Goal: Use online tool/utility: Utilize a website feature to perform a specific function

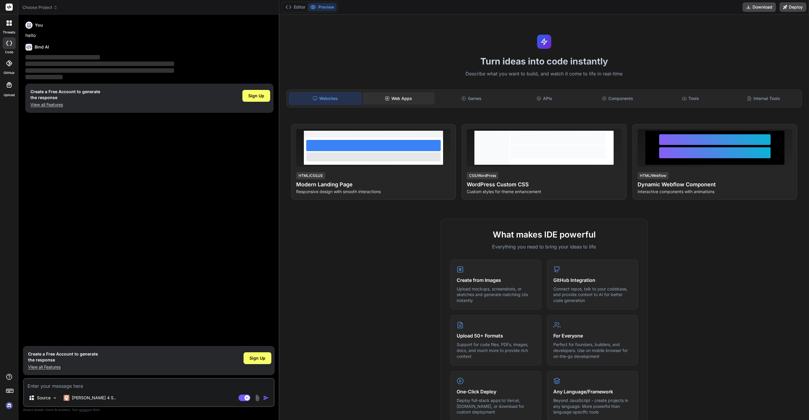
type textarea "x"
click at [403, 100] on div "Web Apps" at bounding box center [399, 98] width 72 height 12
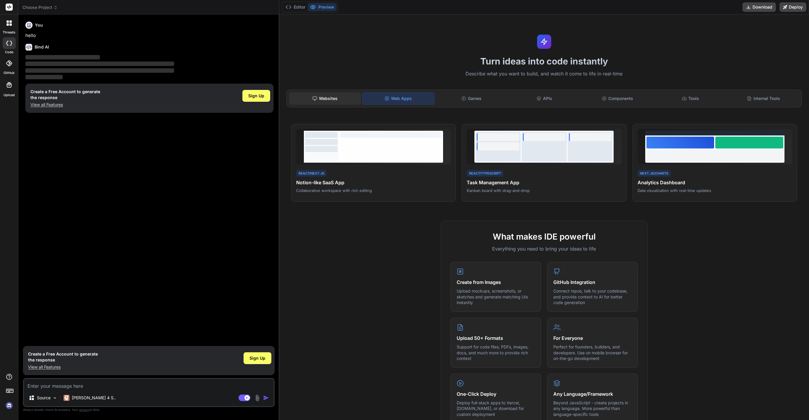
click at [320, 97] on div "Websites" at bounding box center [325, 98] width 72 height 12
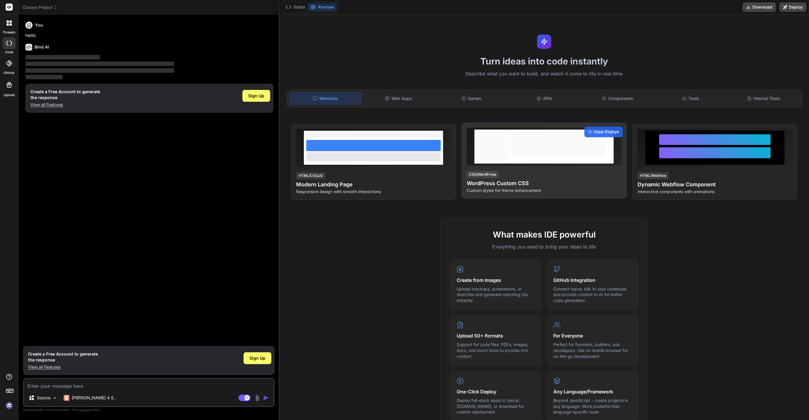
click at [536, 177] on div "CSS/WordPress WordPress Custom CSS Custom styles for theme enhancement" at bounding box center [544, 181] width 155 height 23
click at [564, 156] on div at bounding box center [558, 151] width 95 height 13
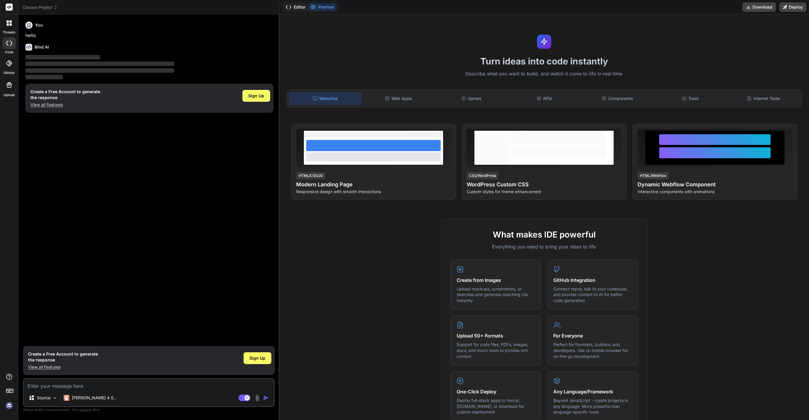
click at [289, 8] on icon at bounding box center [289, 7] width 6 height 6
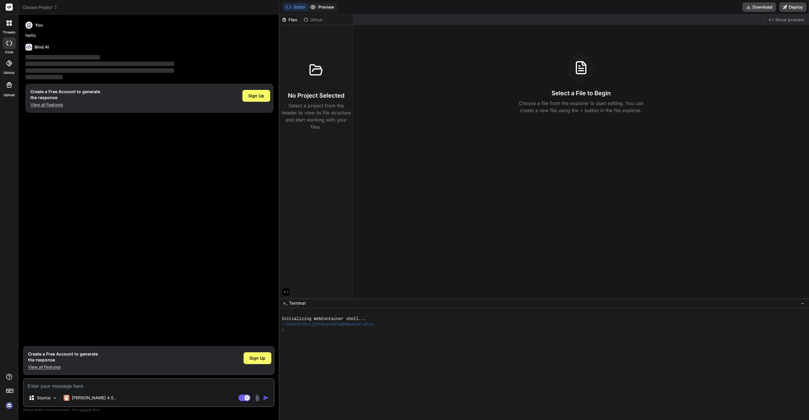
click at [318, 5] on button "Preview" at bounding box center [322, 7] width 29 height 8
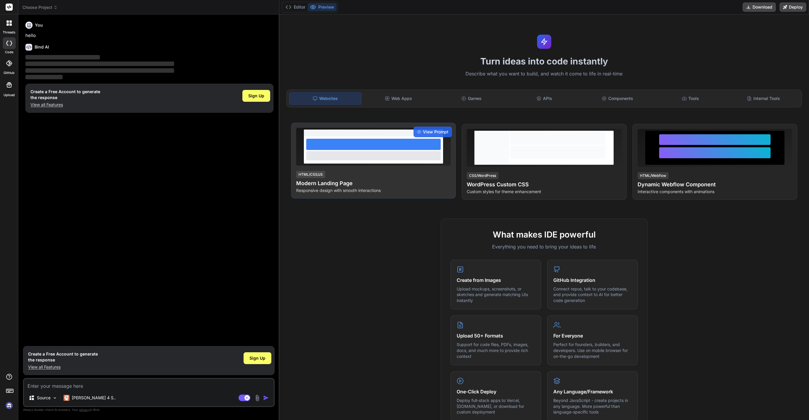
click at [336, 162] on div at bounding box center [373, 149] width 139 height 27
click at [437, 129] on span "View Prompt" at bounding box center [435, 132] width 25 height 6
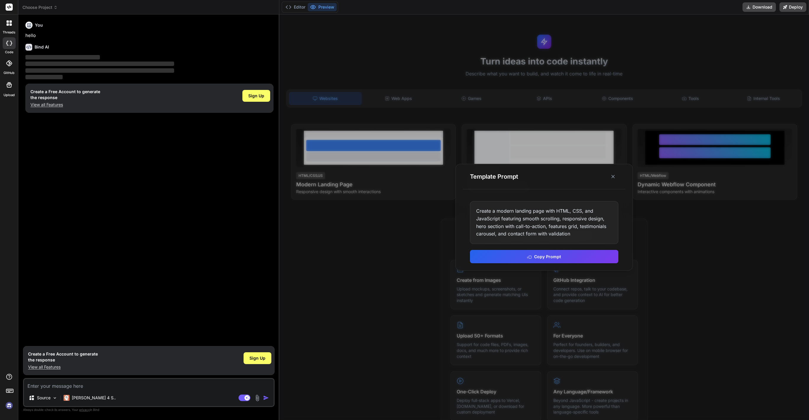
click at [406, 226] on div at bounding box center [544, 216] width 530 height 405
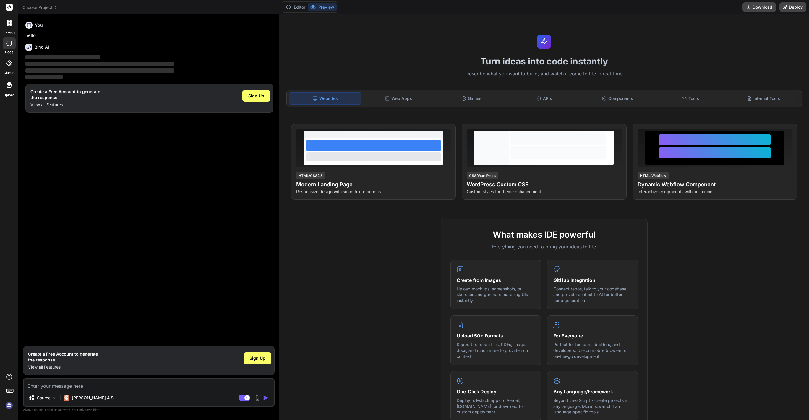
click at [85, 389] on textarea at bounding box center [149, 384] width 250 height 11
click at [124, 384] on textarea at bounding box center [149, 384] width 250 height 11
type textarea "C"
type textarea "x"
type textarea "Cr"
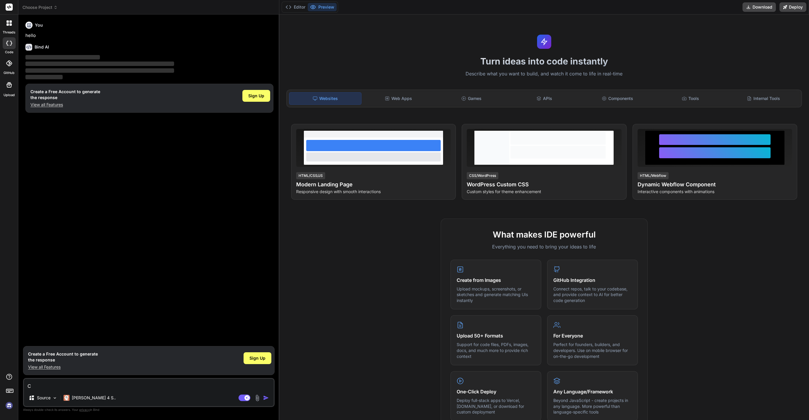
type textarea "x"
type textarea "Cre"
type textarea "x"
type textarea "Crea"
type textarea "x"
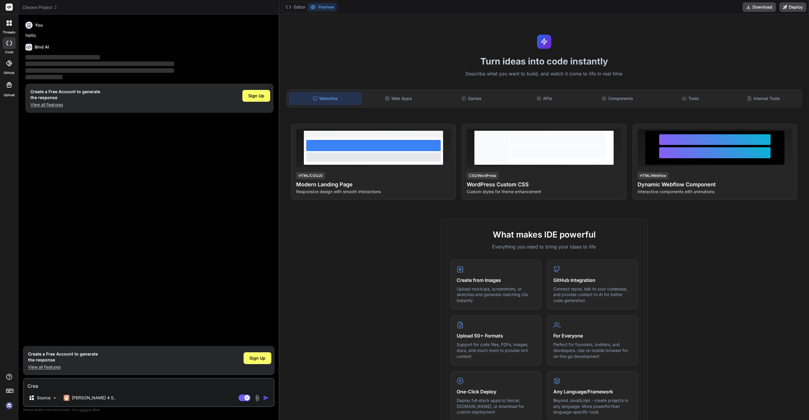
type textarea "Creat"
type textarea "x"
type textarea "Create"
type textarea "x"
type textarea "Create"
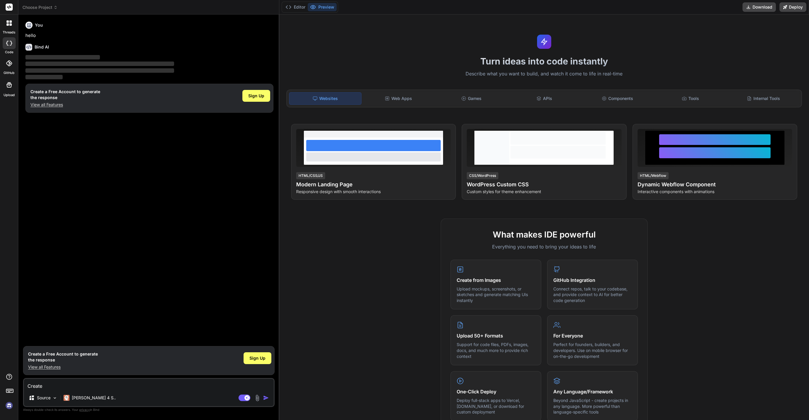
type textarea "x"
type textarea "Create a"
type textarea "x"
type textarea "Create a"
type textarea "x"
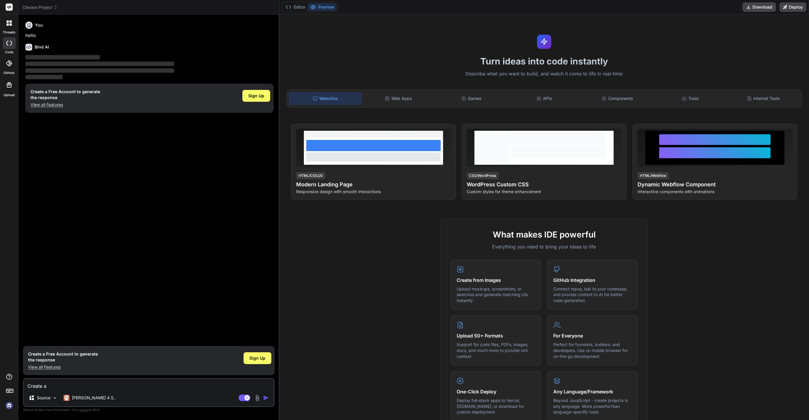
type textarea "Create a w"
type textarea "x"
type textarea "Create a we"
type textarea "x"
type textarea "Create a web"
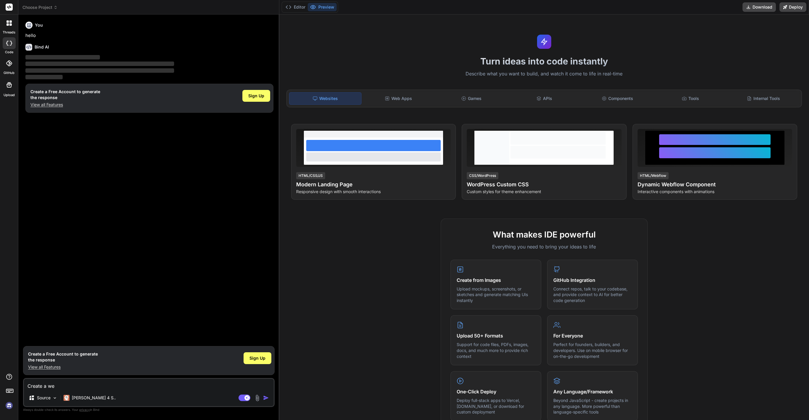
type textarea "x"
type textarea "Create a webs"
type textarea "x"
type textarea "Create a websi"
type textarea "x"
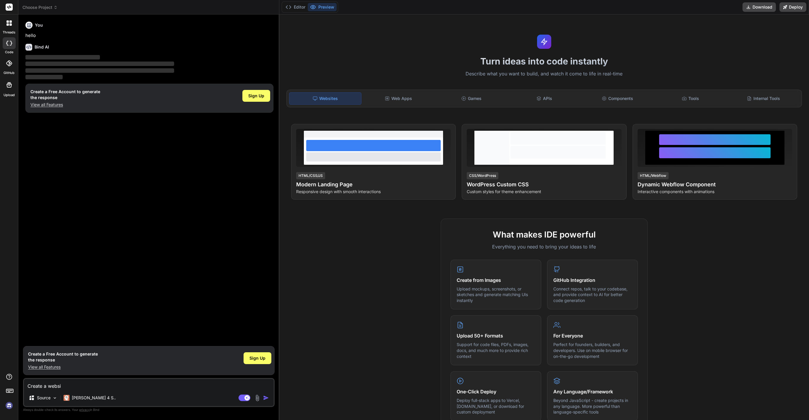
type textarea "Create a websit"
type textarea "x"
type textarea "Create a website"
type textarea "x"
type textarea "Create a website"
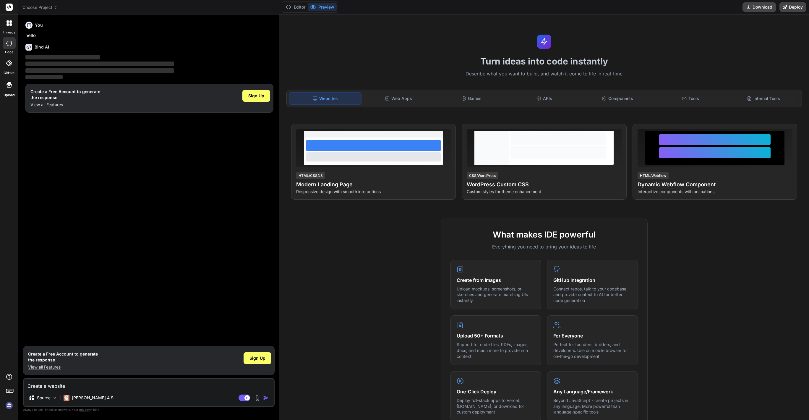
type textarea "x"
type textarea "Create a website w"
type textarea "x"
type textarea "Create a website wh"
type textarea "x"
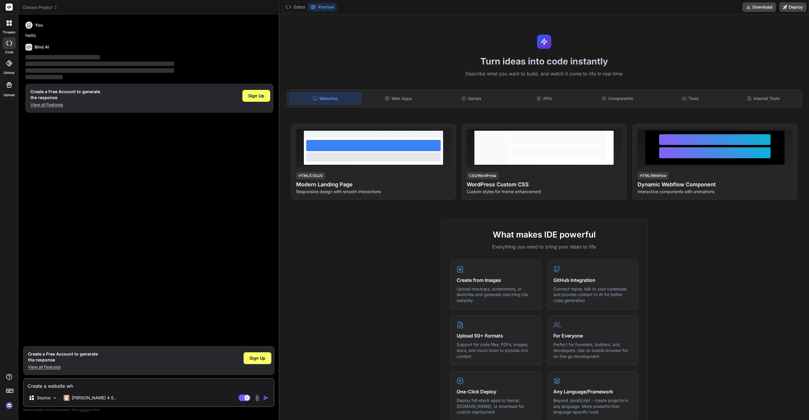
type textarea "Create a website whe"
type textarea "x"
type textarea "Create a website wher"
type textarea "x"
type textarea "Create a website where"
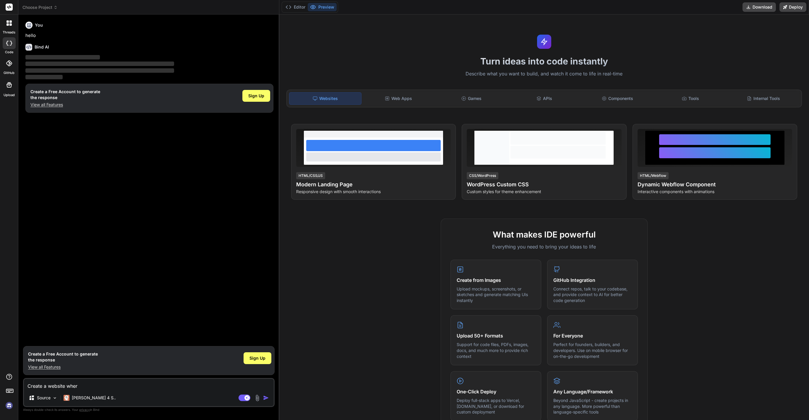
type textarea "x"
type textarea "Create a website where"
type textarea "x"
type textarea "Create a website where y"
type textarea "x"
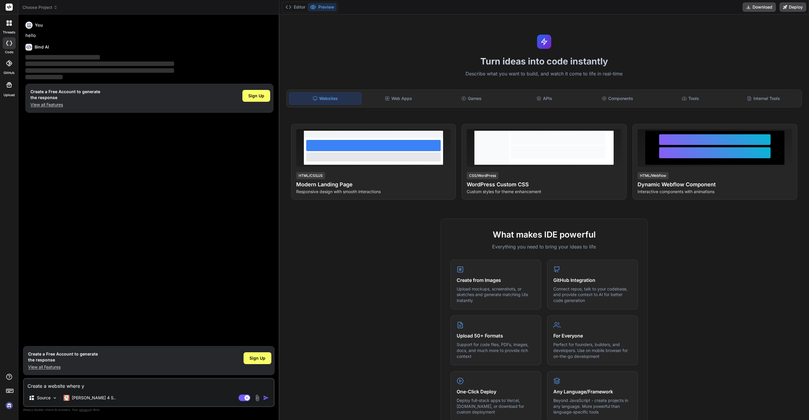
type textarea "Create a website where yo"
type textarea "x"
type textarea "Create a website where you"
type textarea "x"
type textarea "Create a website where you"
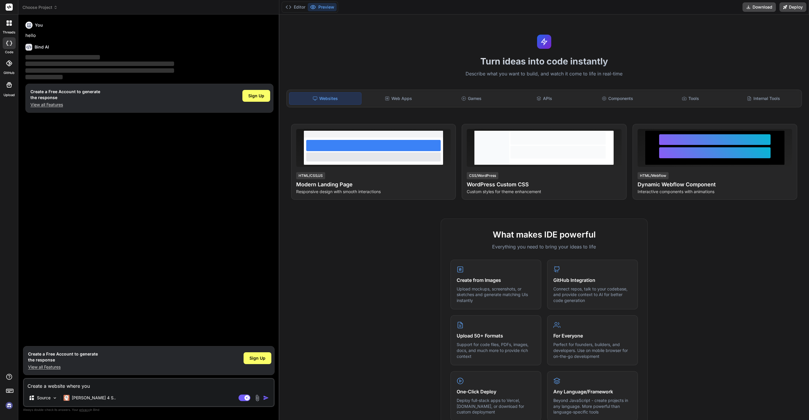
type textarea "x"
type textarea "Create a website where you w"
type textarea "x"
type textarea "Create a website where you wi"
type textarea "x"
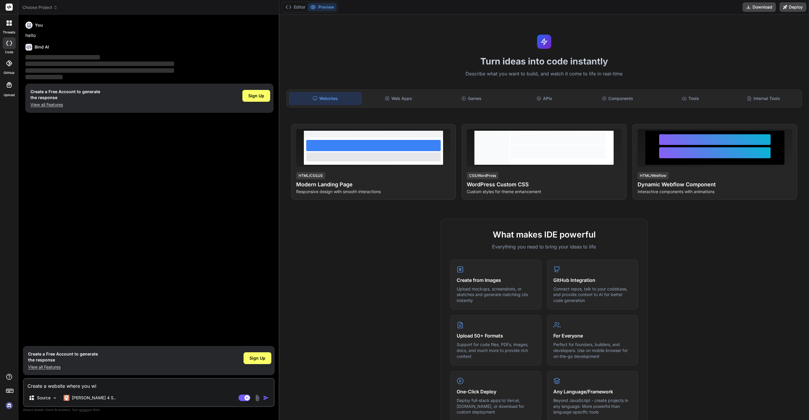
type textarea "Create a website where you [PERSON_NAME]"
type textarea "x"
type textarea "Create a website where you wi"
type textarea "x"
type textarea "Create a website where you w"
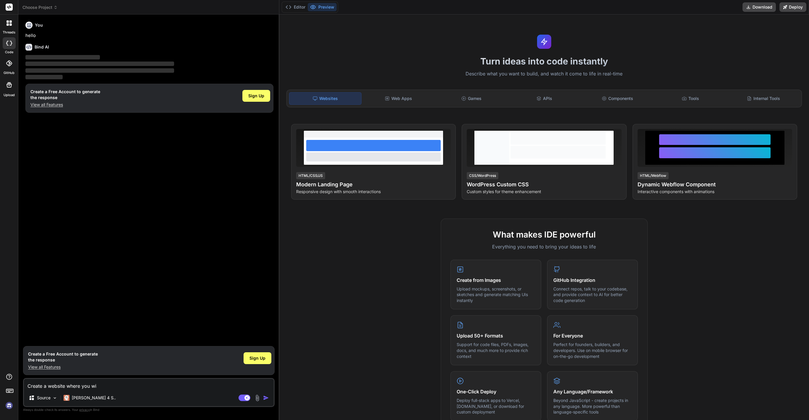
type textarea "x"
type textarea "Create a website where you"
type textarea "x"
type textarea "Create a website where you"
type textarea "x"
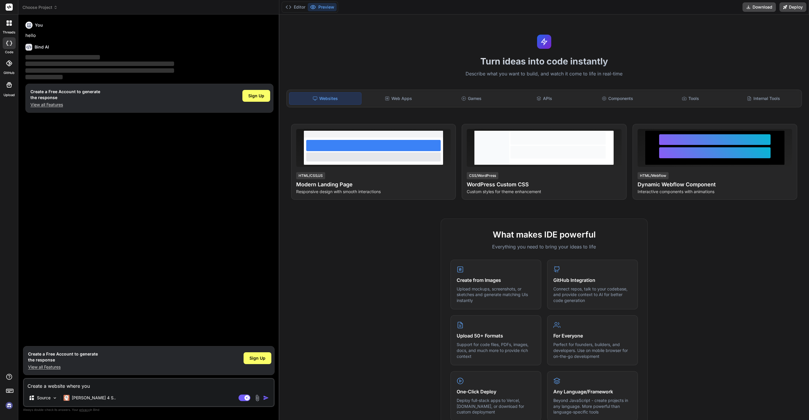
type textarea "Create a website where yo"
type textarea "x"
type textarea "Create a website where y"
type textarea "x"
type textarea "Create a website where"
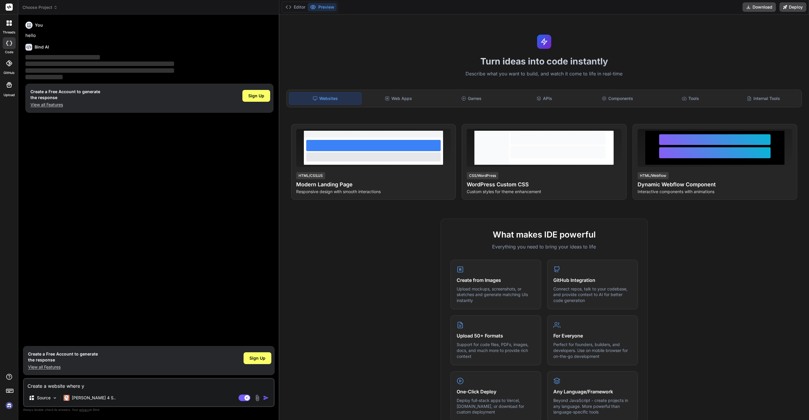
type textarea "x"
type textarea "Create a website where"
type textarea "x"
type textarea "Create a website where"
type textarea "x"
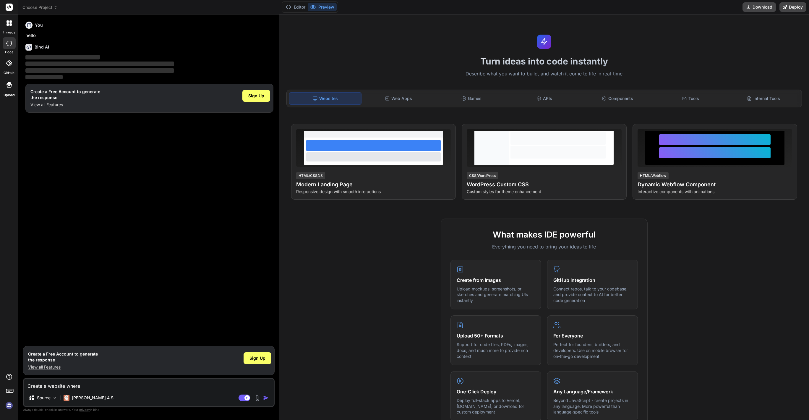
type textarea "Create a website where t"
type textarea "x"
type textarea "Create a website where th"
type textarea "x"
type textarea "Create a website where the"
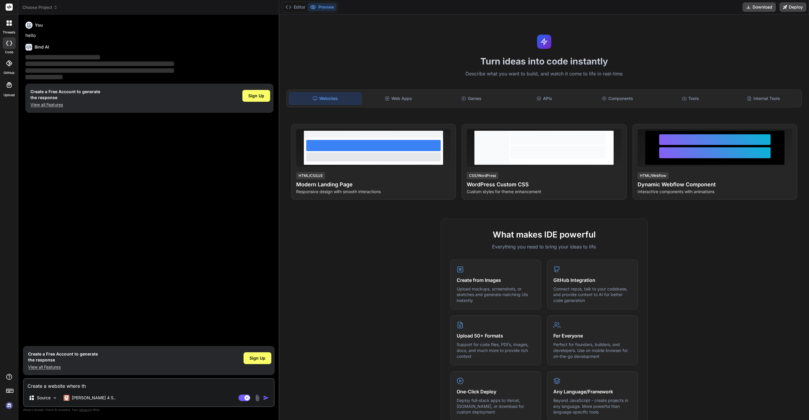
type textarea "x"
type textarea "Create a website where ther"
type textarea "x"
type textarea "Create a website where there"
type textarea "x"
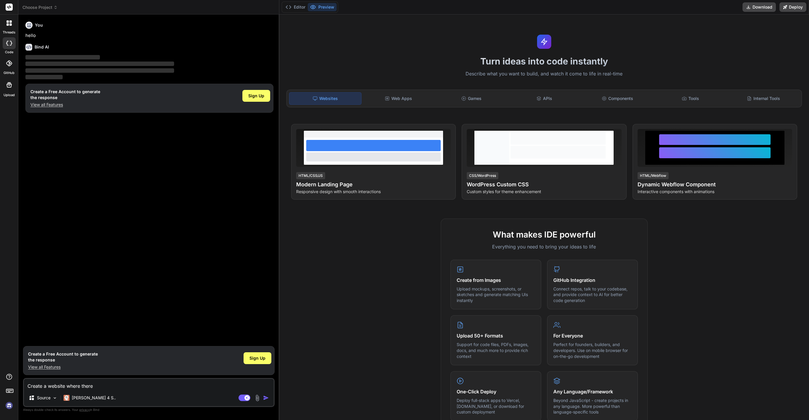
type textarea "Create a website where there"
type textarea "x"
type textarea "Create a website where there w"
type textarea "x"
type textarea "Create a website where there wi"
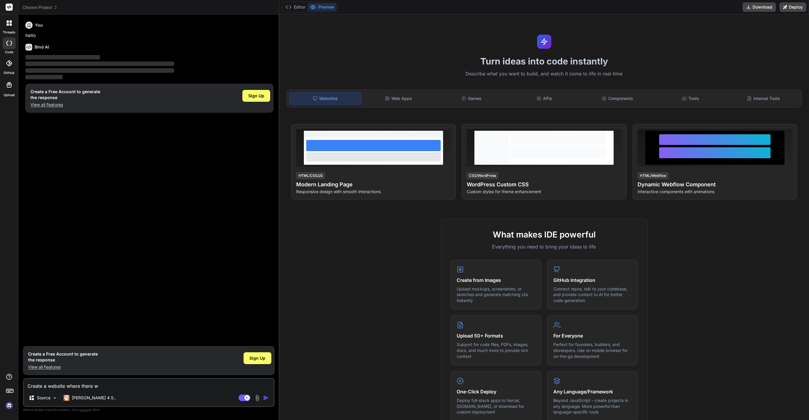
type textarea "x"
type textarea "Create a website where there [PERSON_NAME]"
type textarea "x"
type textarea "Create a website where there will"
type textarea "x"
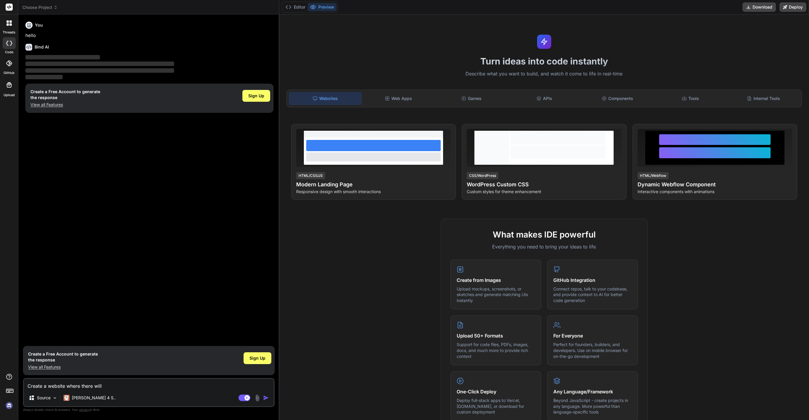
type textarea "Create a website where there will"
type textarea "x"
type textarea "Create a website where there will b"
type textarea "x"
type textarea "Create a website where there will be"
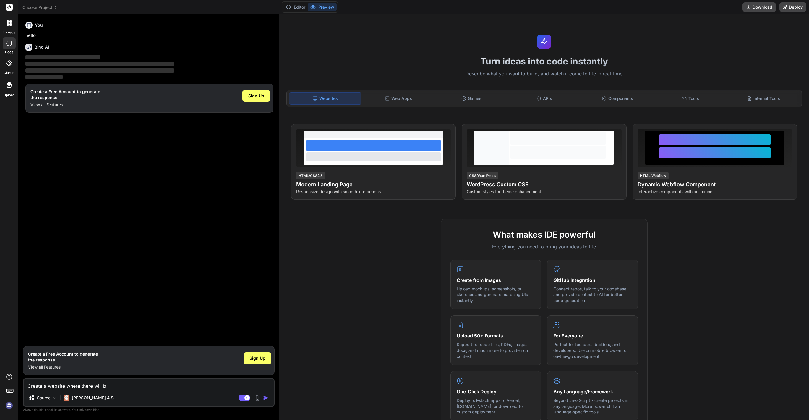
type textarea "x"
type textarea "Create a website where there will be"
type textarea "x"
type textarea "Create a website where there will be a"
type textarea "x"
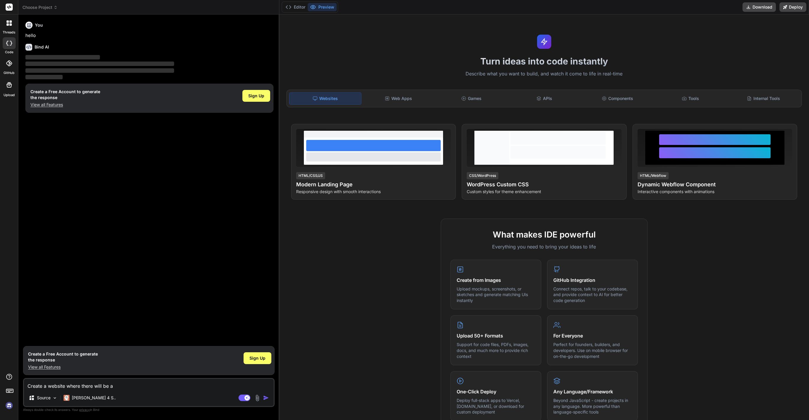
type textarea "Create a website where there will be a"
type textarea "x"
type textarea "Create a website where there will be a l"
type textarea "x"
type textarea "Create a website where there will be a li"
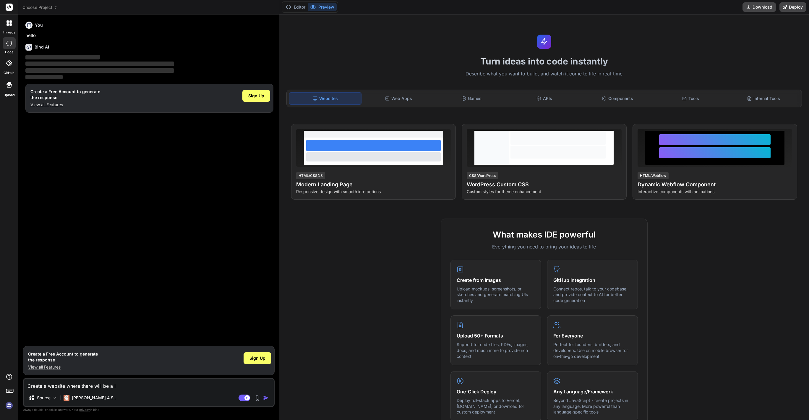
type textarea "x"
type textarea "Create a website where there will be a lis"
type textarea "x"
type textarea "Create a website where there will be a list"
type textarea "x"
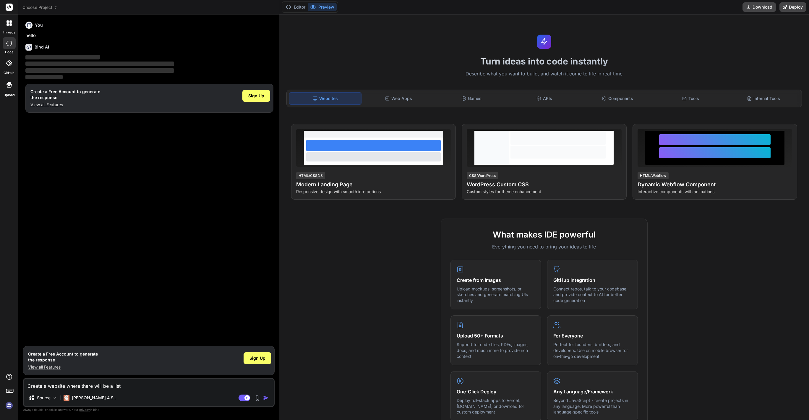
type textarea "Create a website where there will be a listi"
type textarea "x"
type textarea "Create a website where there will be a listin"
type textarea "x"
type textarea "Create a website where there will be a listing"
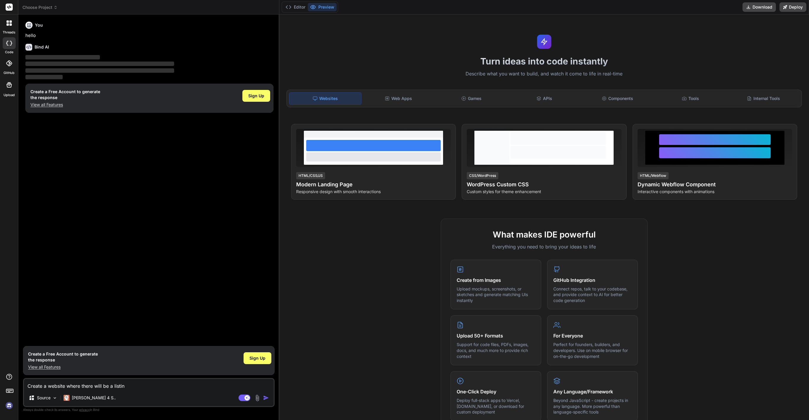
type textarea "x"
type textarea "Create a website where there will be a listing"
type textarea "x"
type textarea "Create a website where there will be a listing o"
type textarea "x"
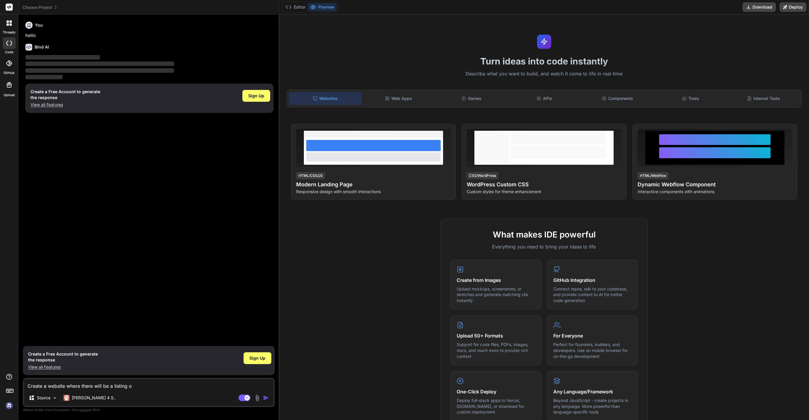
type textarea "Create a website where there will be a listing of"
type textarea "x"
type textarea "Create a website where there will be a listing of"
type textarea "x"
type textarea "Create a website where there will be a listing of O"
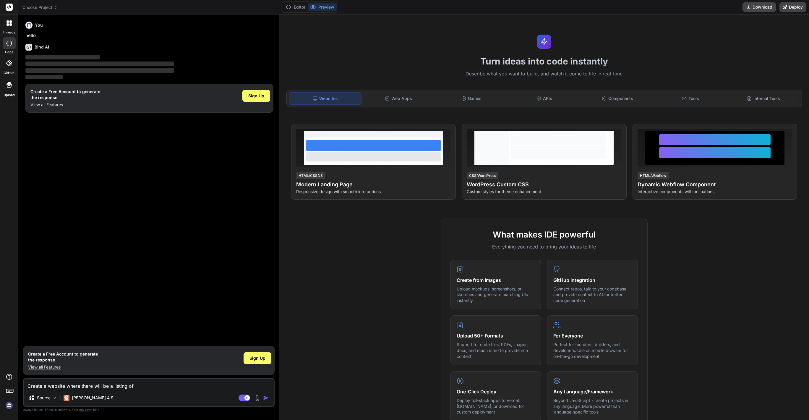
type textarea "x"
type textarea "Create a website where there will be a listing of Oh"
type textarea "x"
type textarea "Create a website where there will be a listing of Ohi"
type textarea "x"
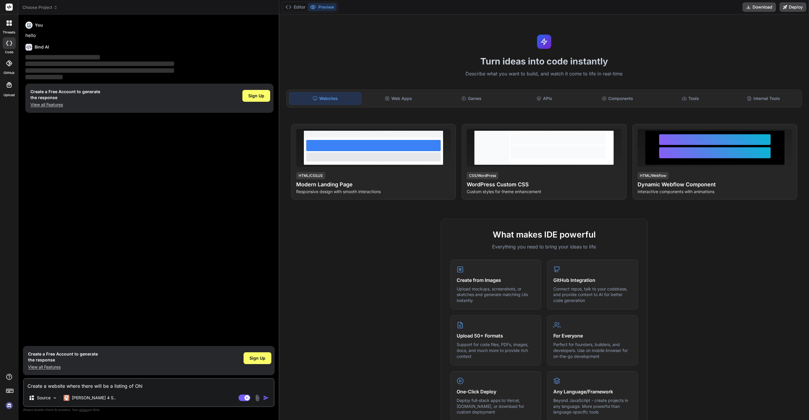
type textarea "Create a website where there will be a listing of Oh"
type textarea "x"
type textarea "Create a website where there will be a listing of O"
type textarea "x"
type textarea "Create a website where there will be a listing of"
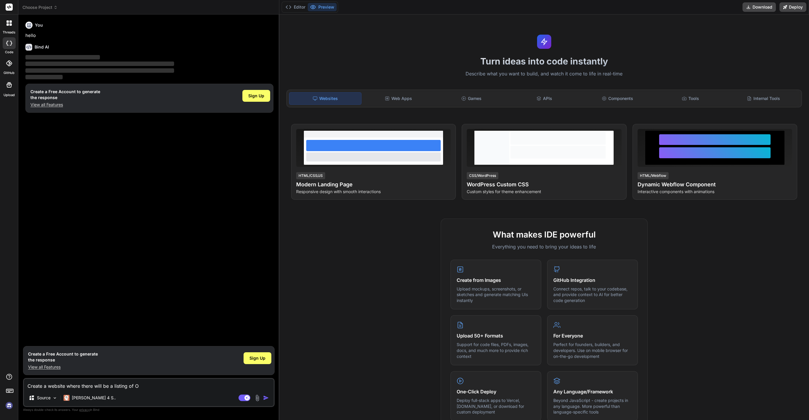
type textarea "x"
type textarea "Create a website where there will be a listing of P"
type textarea "x"
type textarea "Create a website where there will be a listing of Ph"
type textarea "x"
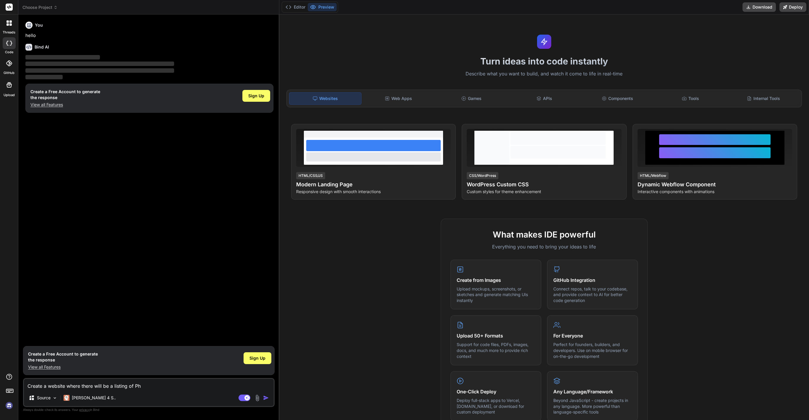
type textarea "Create a website where there will be a listing of Phi"
type textarea "x"
type textarea "Create a website where there will be a listing of Phil"
type textarea "x"
type textarea "Create a website where there will be a listing of Phili"
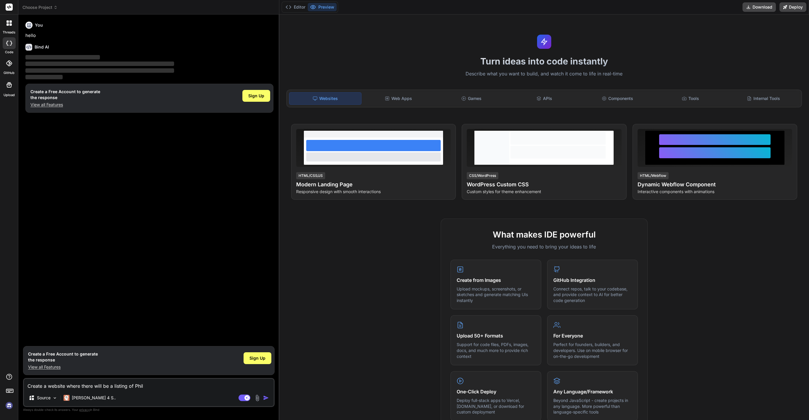
type textarea "x"
type textarea "Create a website where there will be a listing of [PERSON_NAME]"
type textarea "x"
type textarea "Create a website where there will be a listing of Philipi"
type textarea "x"
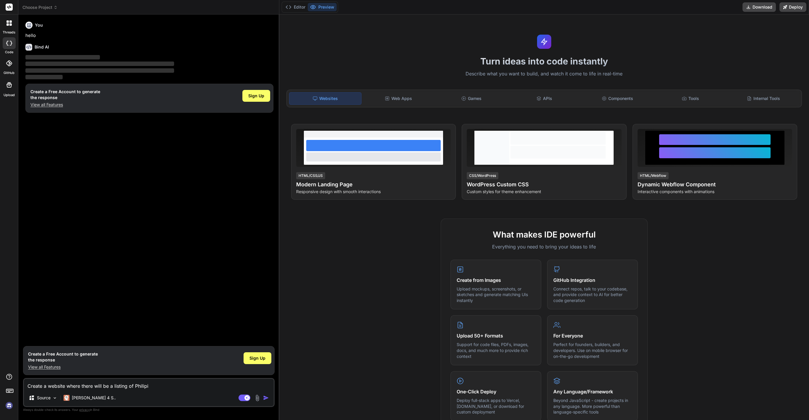
type textarea "Create a website where there will be a listing of Philipin"
type textarea "x"
type textarea "Create a website where there will be a listing of Philipi"
type textarea "x"
type textarea "Create a website where there will be a listing of [PERSON_NAME]"
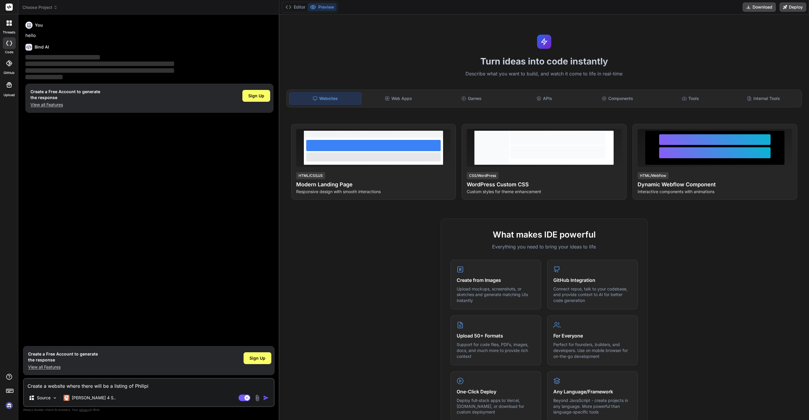
type textarea "x"
type textarea "Create a website where there will be a listing of [PERSON_NAME]"
type textarea "x"
type textarea "Create a website where there will be a listing of [PERSON_NAME]"
type textarea "x"
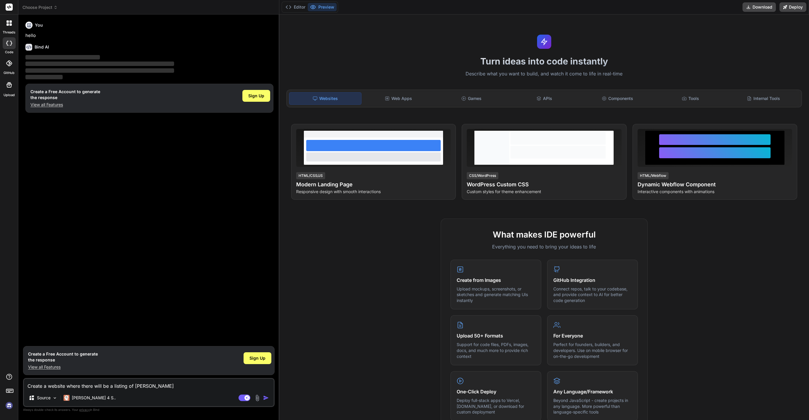
type textarea "Create a website where there will be a listing of Philipio co"
type textarea "x"
type textarea "Create a website where there will be a listing of Philipio con"
type textarea "x"
type textarea "Create a website where there will be a listing of Philipio cont"
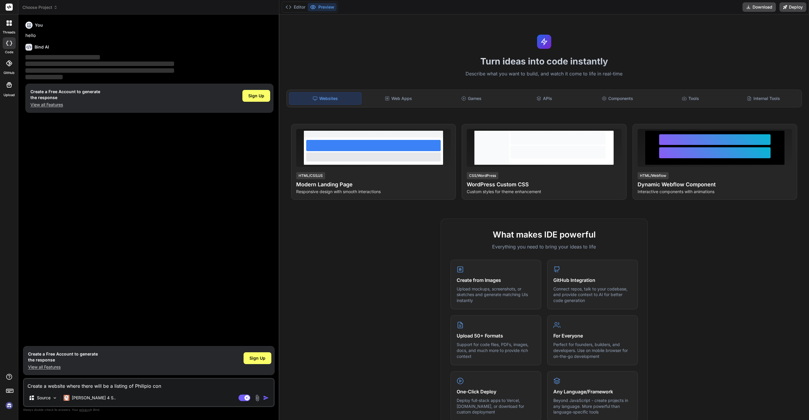
type textarea "x"
type textarea "Create a website where there will be a listing of [PERSON_NAME]"
type textarea "x"
type textarea "Create a website where there will be a listing of Philipio contra"
type textarea "x"
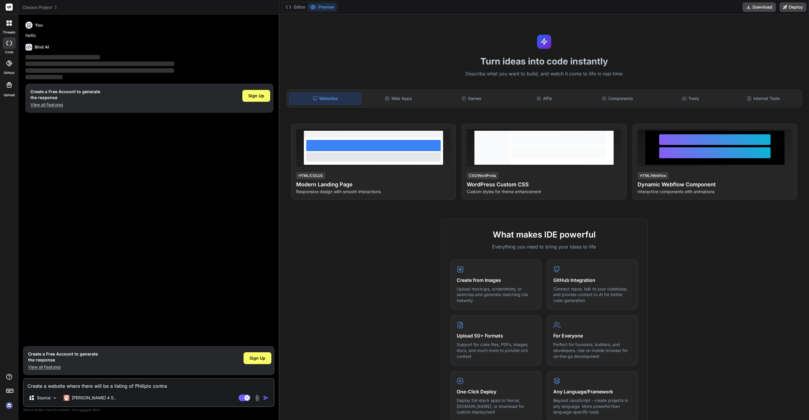
type textarea "Create a website where there will be a listing of Philipio contrac"
type textarea "x"
type textarea "Create a website where there will be a listing of Philipio contract"
type textarea "x"
type textarea "Create a website where there will be a listing of [PERSON_NAME] contracto"
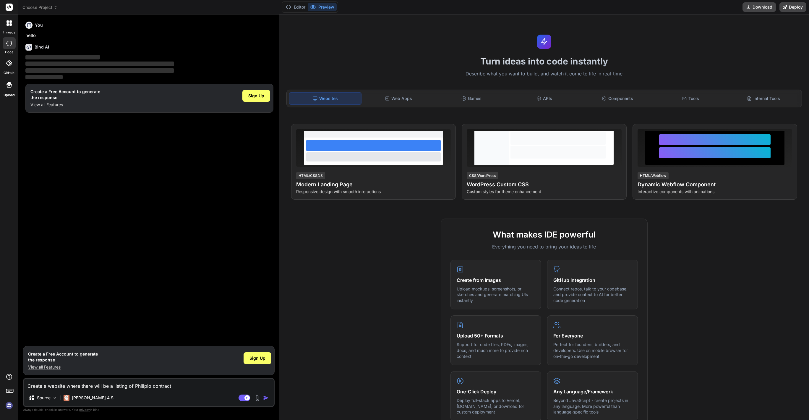
type textarea "x"
type textarea "Create a website where there will be a listing of Philipio contractor"
type textarea "x"
type textarea "Create a website where there will be a listing of Philipio contractors"
type textarea "x"
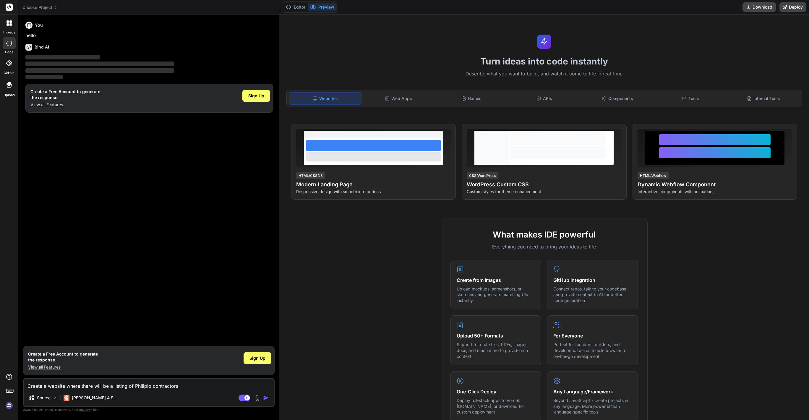
type textarea "Create a website where there will be a listing of Philipio contractors"
type textarea "x"
type textarea "Create a website where there will be a listing of Philipio contractors t"
type textarea "x"
type textarea "Create a website where there will be a listing of [PERSON_NAME] contractors th"
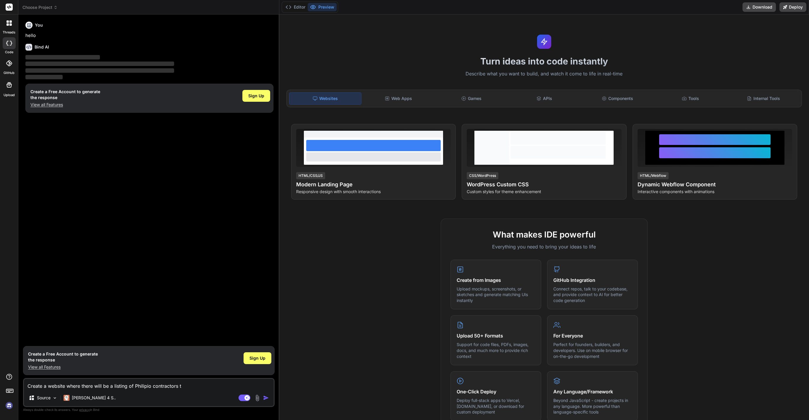
type textarea "x"
type textarea "Create a website where there will be a listing of Philipio contractors tha"
type textarea "x"
type textarea "Create a website where there will be a listing of [PERSON_NAME] contractors that"
type textarea "x"
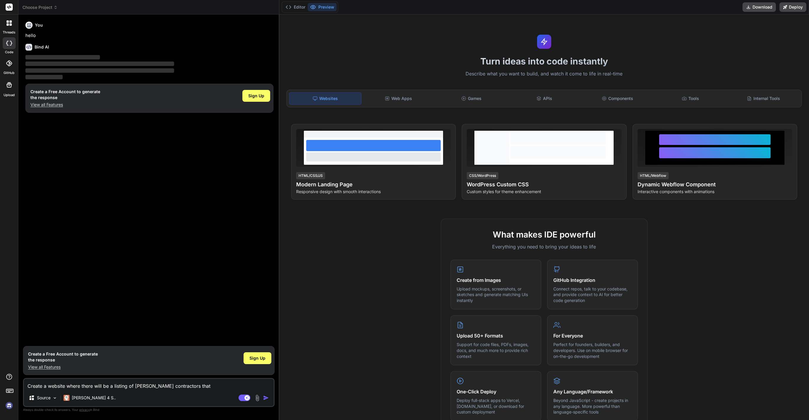
type textarea "Create a website where there will be a listing of [PERSON_NAME] contractors that"
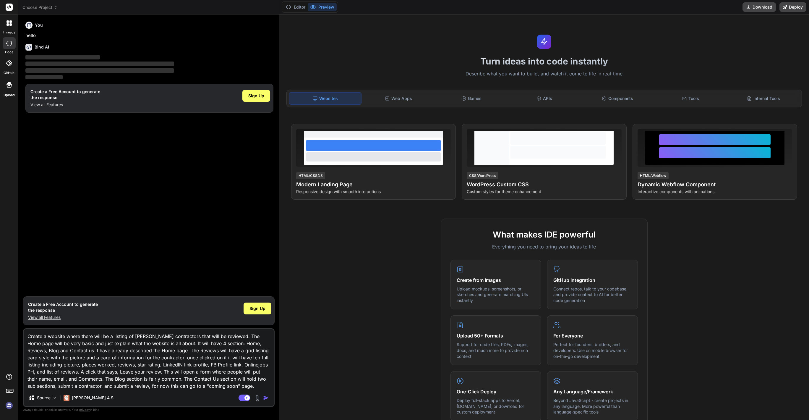
click at [265, 397] on img "button" at bounding box center [266, 398] width 6 height 6
click at [186, 372] on textarea "Create a website where there will be a listing of [PERSON_NAME] contractors tha…" at bounding box center [149, 359] width 250 height 60
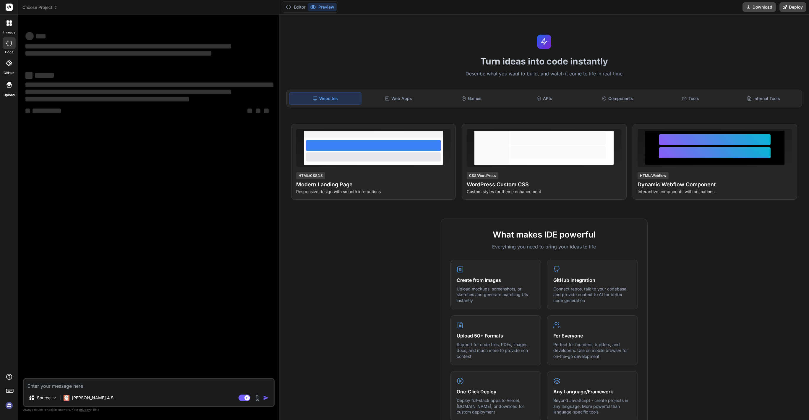
type textarea "x"
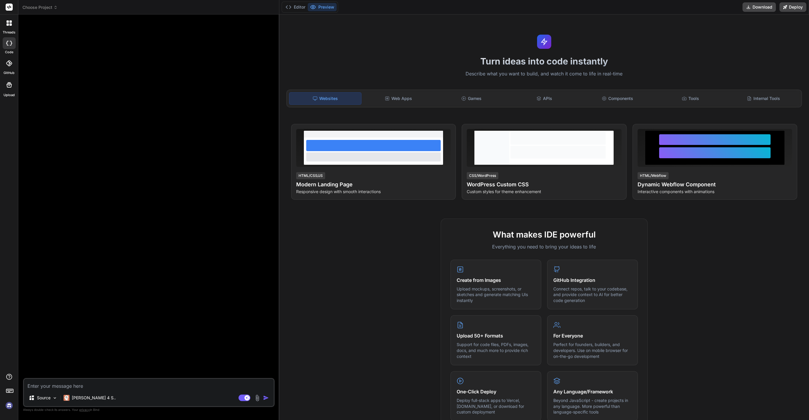
click at [129, 382] on textarea at bounding box center [149, 384] width 250 height 11
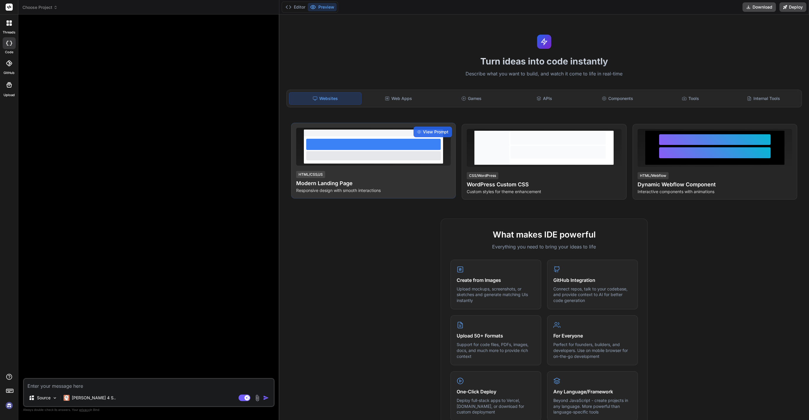
click at [374, 141] on div at bounding box center [373, 144] width 135 height 11
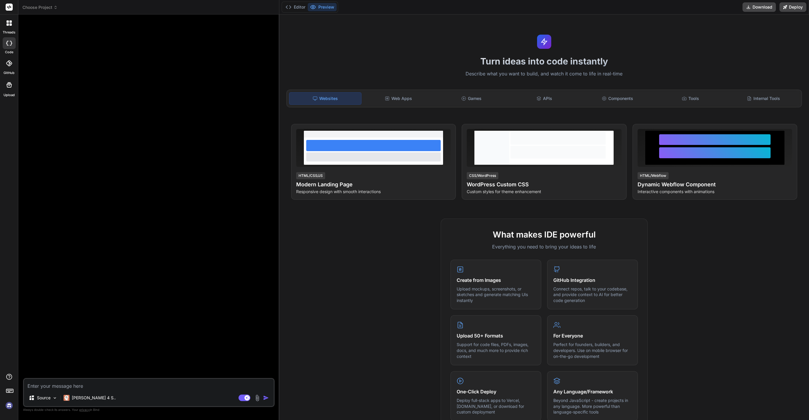
click at [146, 385] on textarea at bounding box center [149, 384] width 250 height 11
paste textarea "emilyhites@gmail.com"
type textarea "emilyhites@gmail.com"
type textarea "x"
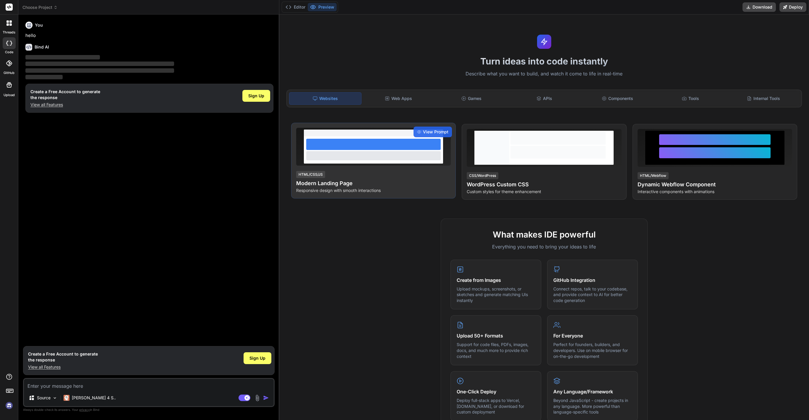
type textarea "x"
click at [373, 174] on div "HTML/CSS/JS Modern Landing Page Responsive design with smooth interactions" at bounding box center [373, 181] width 155 height 23
